Goal: Communication & Community: Participate in discussion

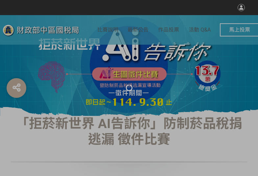
select select "vote"
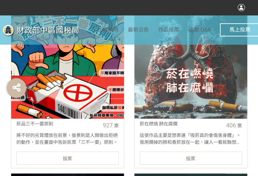
scroll to position [263, 0]
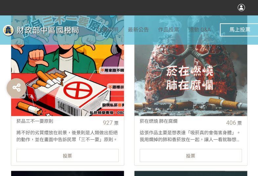
drag, startPoint x: 96, startPoint y: 160, endPoint x: 89, endPoint y: 157, distance: 7.0
click at [96, 160] on div "投票" at bounding box center [67, 155] width 102 height 13
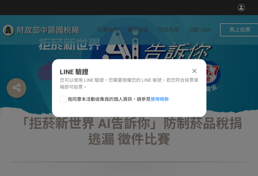
click at [62, 102] on div at bounding box center [63, 99] width 7 height 7
checkbox input "true"
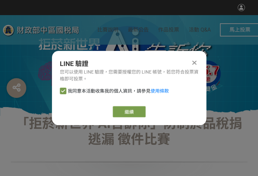
click at [125, 105] on div "LINE 驗證 您可以使用 LINE 驗證，您需要授權您的 LINE 帳號，若您符合投票資格即可投票。 我同意本活動收集我的個人資訊，請參見 使用條款 繼續" at bounding box center [129, 88] width 155 height 74
click at [124, 112] on link "繼續" at bounding box center [129, 111] width 33 height 11
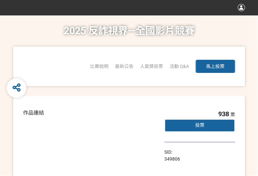
click at [164, 81] on div "比賽說明 最新公告 人氣獎投票 「2025反詐視界—全國影片競賽」短影音組人氣獎投票 「2025反詐視界—全國影片競賽」短片組人氣獎投票 活動 Q&A 馬上投票" at bounding box center [129, 66] width 232 height 39
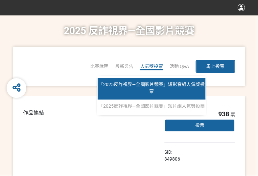
click at [156, 89] on link "「2025反詐視界—全國影片競賽」短影音組人氣獎投票" at bounding box center [152, 89] width 108 height 22
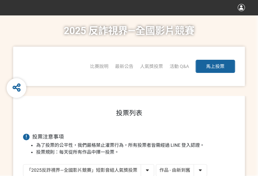
click at [205, 171] on select "作品 - 由新到舊 作品 - 由舊到新 票數 - 由多到少 票數 - 由少到多" at bounding box center [181, 171] width 51 height 12
select select "vote"
click at [156, 165] on select "作品 - 由新到舊 作品 - 由舊到新 票數 - 由多到少 票數 - 由少到多" at bounding box center [181, 171] width 51 height 12
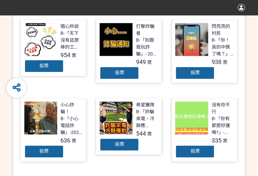
scroll to position [197, 0]
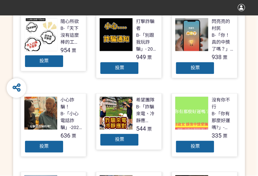
click at [202, 62] on div "投票" at bounding box center [194, 68] width 39 height 13
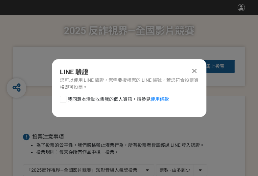
scroll to position [0, 0]
drag, startPoint x: 52, startPoint y: 97, endPoint x: 59, endPoint y: 100, distance: 7.2
click at [55, 98] on div "我同意本活動收集我的個人資訊，請參見 使用條款" at bounding box center [129, 102] width 155 height 13
click at [59, 100] on div "我同意本活動收集我的個人資訊，請參見 使用條款" at bounding box center [129, 102] width 155 height 13
click at [65, 99] on div at bounding box center [63, 99] width 7 height 7
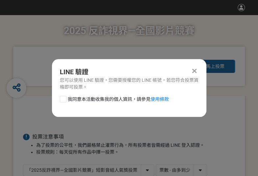
checkbox input "true"
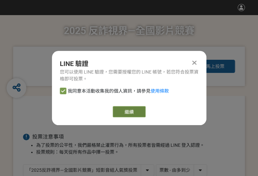
click at [126, 109] on button "繼續" at bounding box center [129, 111] width 33 height 11
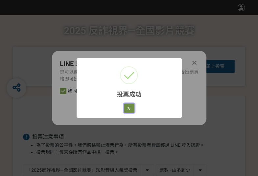
click at [129, 108] on button "好" at bounding box center [129, 108] width 11 height 9
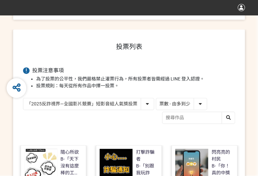
scroll to position [113, 0]
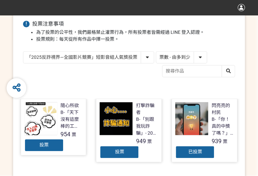
click at [93, 61] on select "「2025反詐視界—全國影片競賽」短影音組人氣獎投票 「2025反詐視界—全國影片競賽」短片組人氣獎投票" at bounding box center [88, 58] width 131 height 12
select select "13146"
click at [23, 52] on select "「2025反詐視界—全國影片競賽」短影音組人氣獎投票 「2025反詐視界—全國影片競賽」短片組人氣獎投票" at bounding box center [88, 58] width 131 height 12
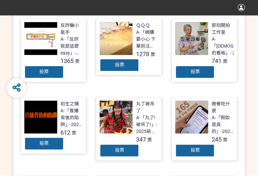
scroll to position [197, 0]
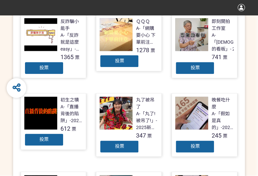
click at [47, 70] on div "投票" at bounding box center [43, 68] width 39 height 13
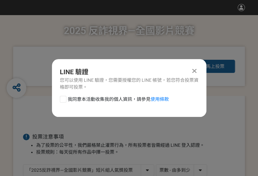
scroll to position [0, 0]
click at [67, 99] on label "我同意本活動收集我的個人資訊，請參見 使用條款" at bounding box center [114, 99] width 109 height 7
click at [64, 99] on input "我同意本活動收集我的個人資訊，請參見 使用條款" at bounding box center [62, 99] width 4 height 4
checkbox input "false"
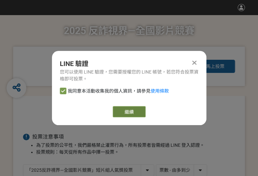
click at [134, 113] on button "繼續" at bounding box center [129, 111] width 33 height 11
